Goal: Information Seeking & Learning: Find specific fact

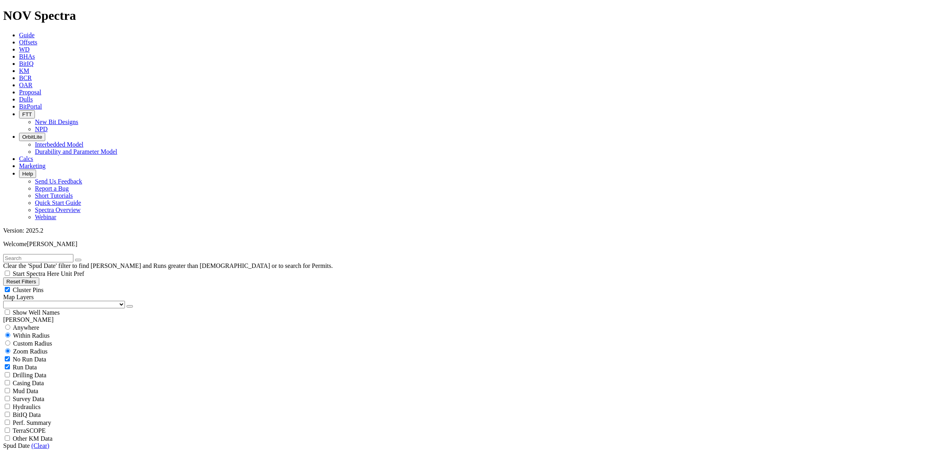
click at [33, 96] on span "Dulls" at bounding box center [26, 99] width 14 height 7
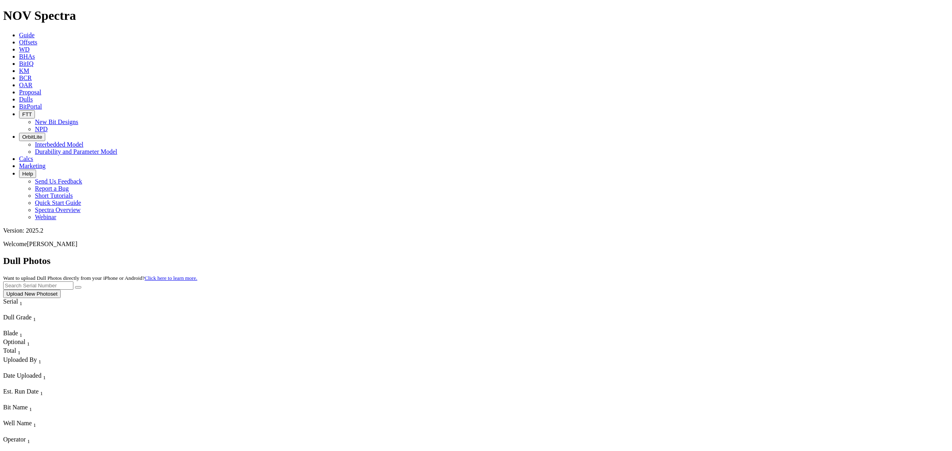
click at [73, 282] on input "text" at bounding box center [38, 286] width 70 height 8
type input "a319255"
click at [75, 286] on button "submit" at bounding box center [78, 287] width 6 height 2
click at [37, 39] on link "Offsets" at bounding box center [28, 42] width 18 height 7
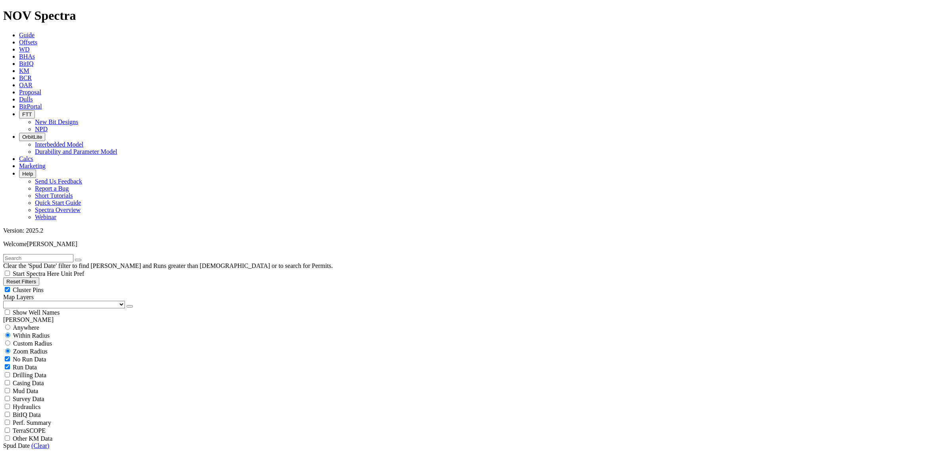
click at [66, 254] on input "text" at bounding box center [38, 258] width 70 height 8
type input "double stamp"
click at [10, 325] on input "radio" at bounding box center [7, 327] width 5 height 5
radio input "true"
radio input "false"
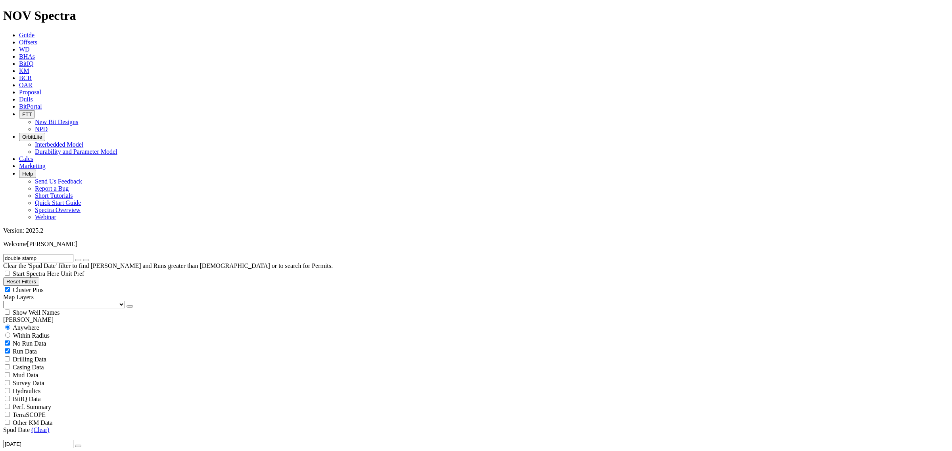
click at [56, 254] on input "double stamp" at bounding box center [38, 258] width 70 height 8
click at [56, 254] on input "double stamp 115h" at bounding box center [38, 258] width 70 height 8
drag, startPoint x: 74, startPoint y: 32, endPoint x: -8, endPoint y: 27, distance: 81.9
type input "black marlin 114h"
